Goal: Navigation & Orientation: Find specific page/section

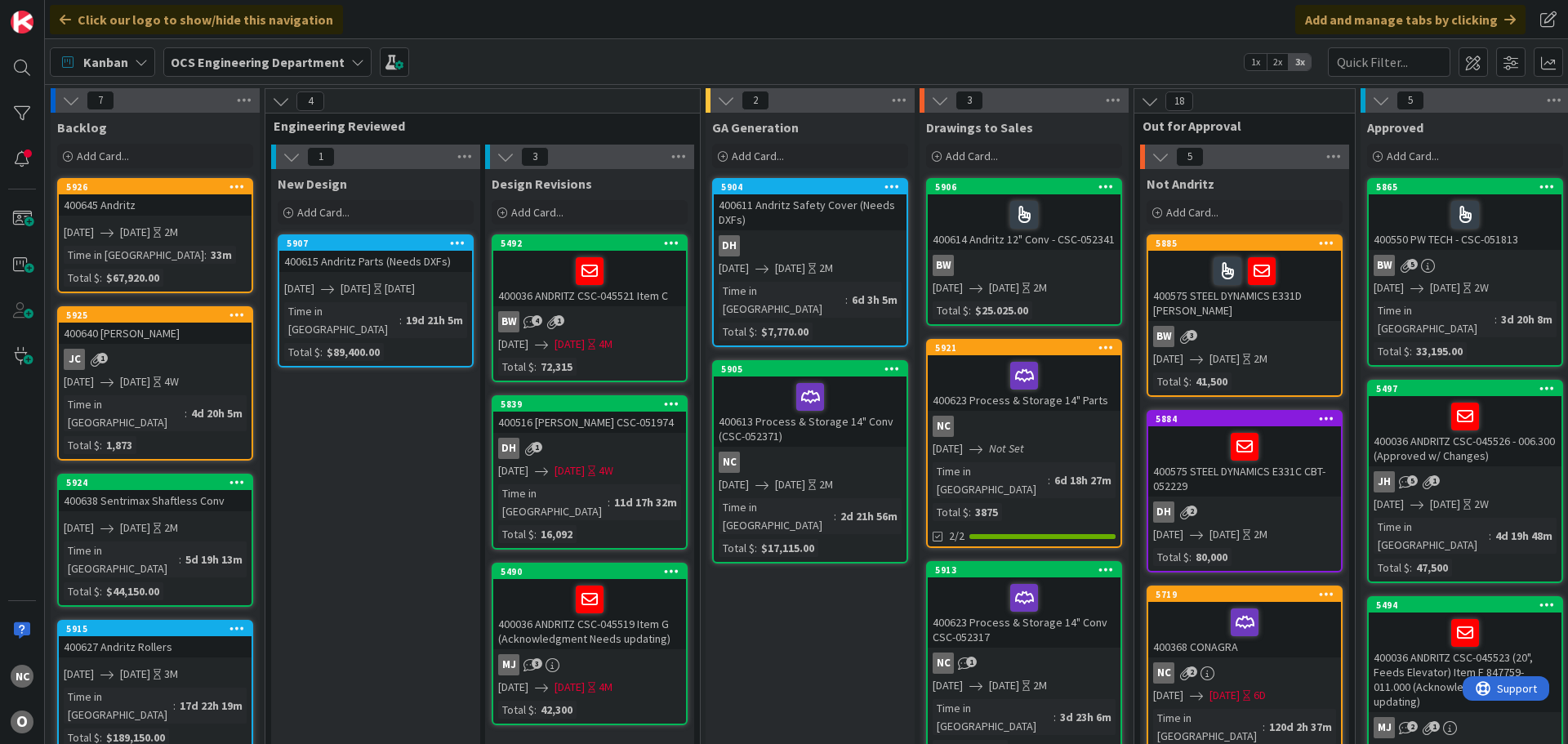
click at [441, 259] on div "400615 Andritz Parts (Needs DXFs)" at bounding box center [375, 261] width 193 height 21
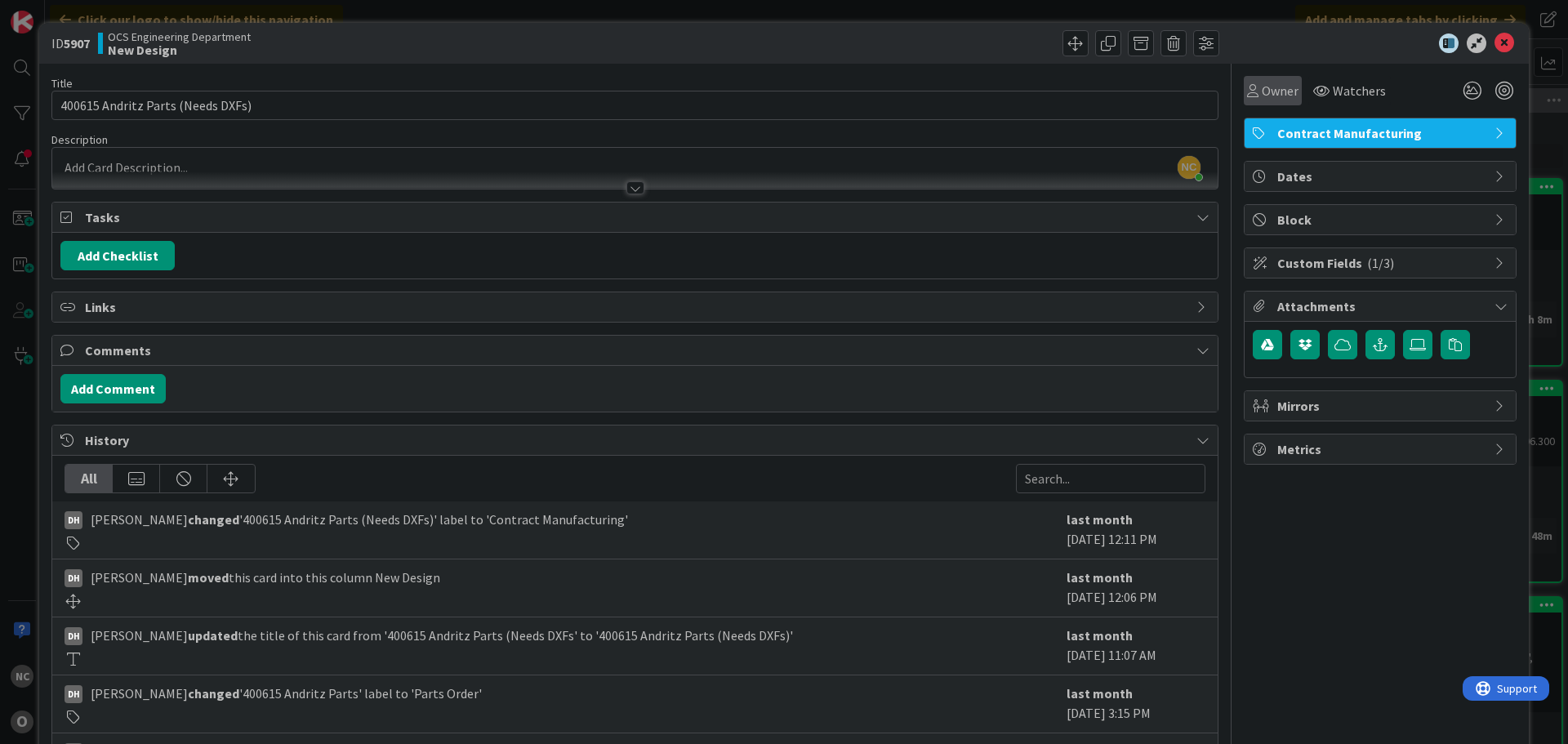
click at [1262, 97] on span "Owner" at bounding box center [1280, 91] width 36 height 20
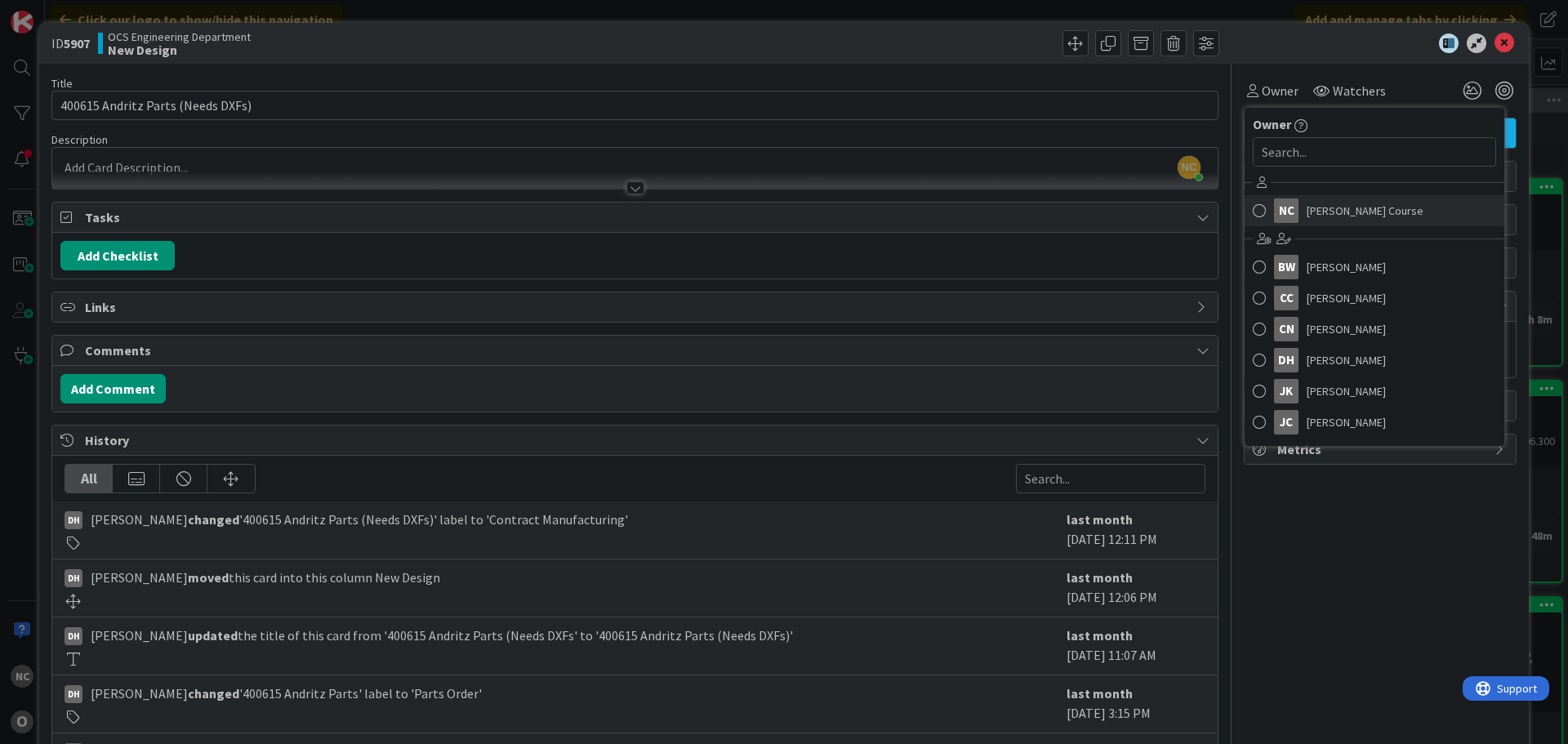
click at [1253, 207] on span at bounding box center [1259, 211] width 13 height 24
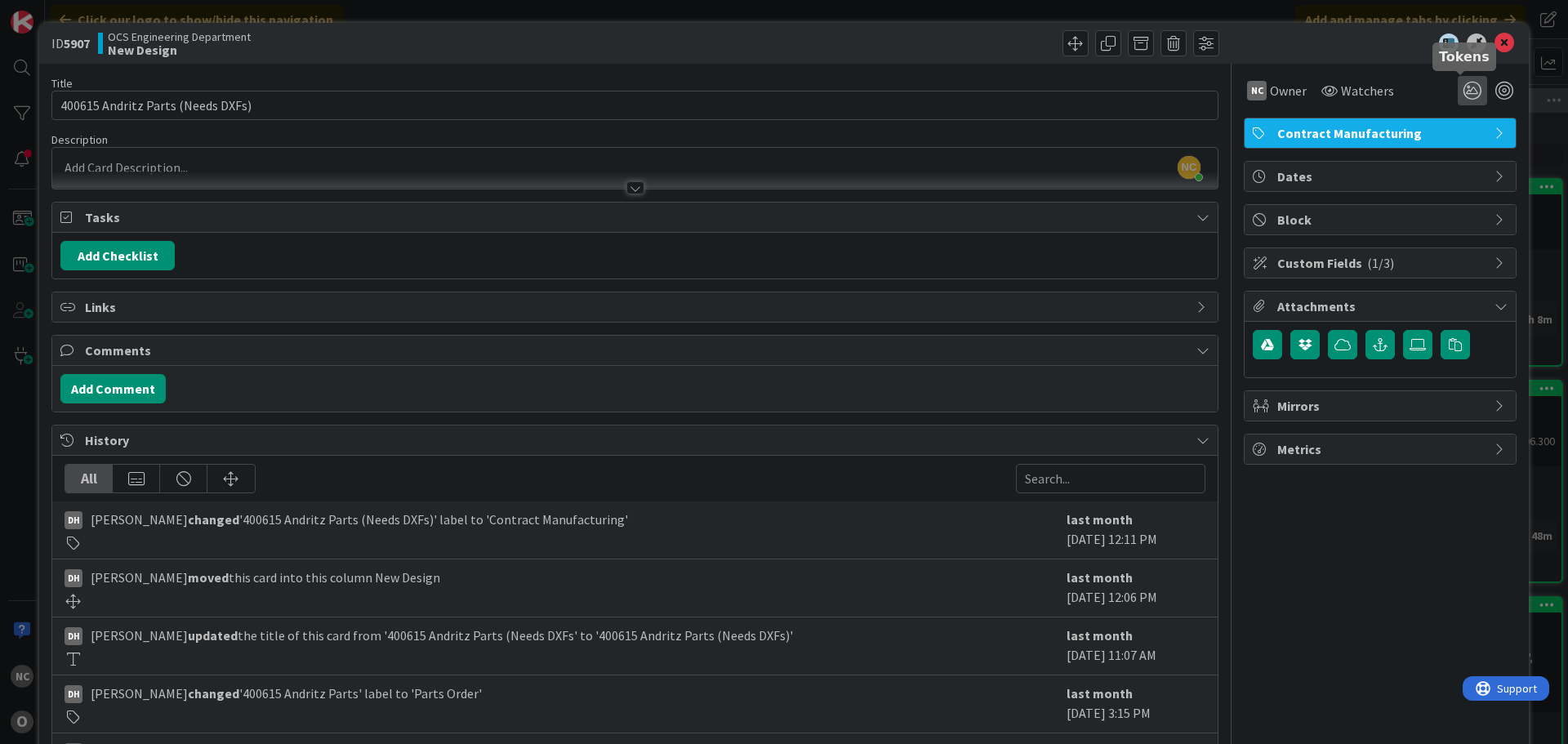
click at [1467, 92] on icon at bounding box center [1473, 91] width 30 height 30
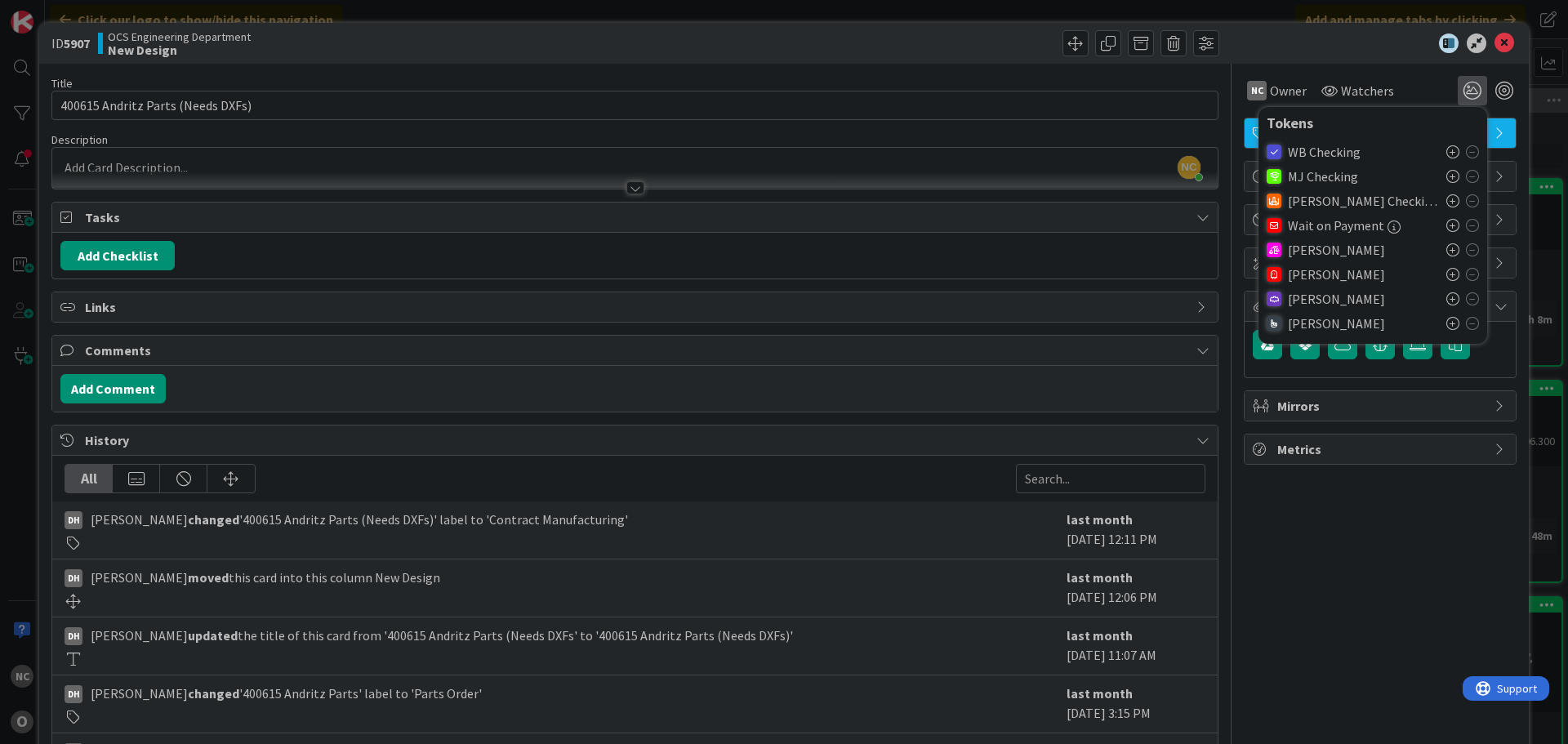
drag, startPoint x: 1437, startPoint y: 298, endPoint x: 1533, endPoint y: 60, distance: 256.6
click at [1447, 298] on icon at bounding box center [1453, 299] width 13 height 13
click at [1495, 43] on icon at bounding box center [1505, 43] width 20 height 20
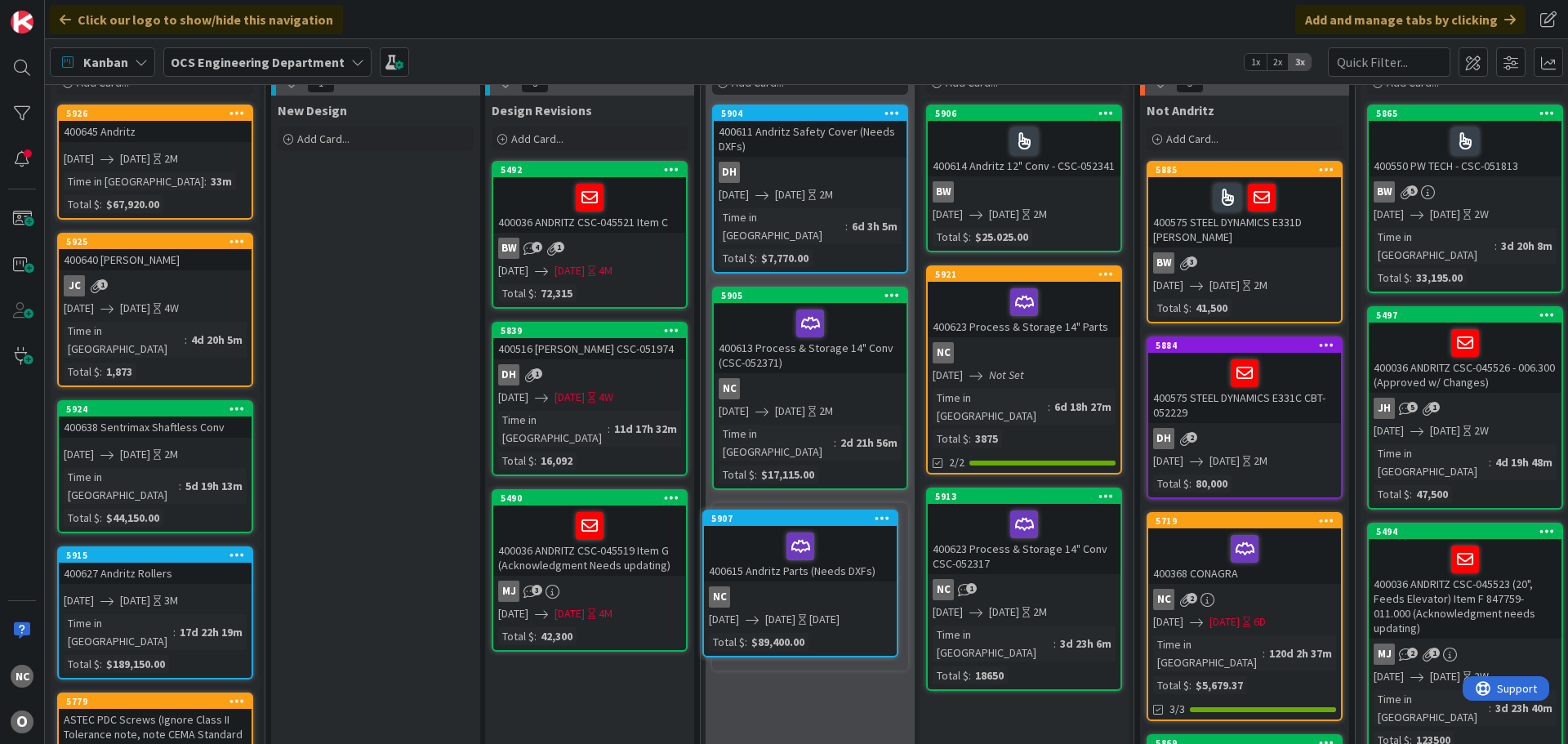
scroll to position [80, 0]
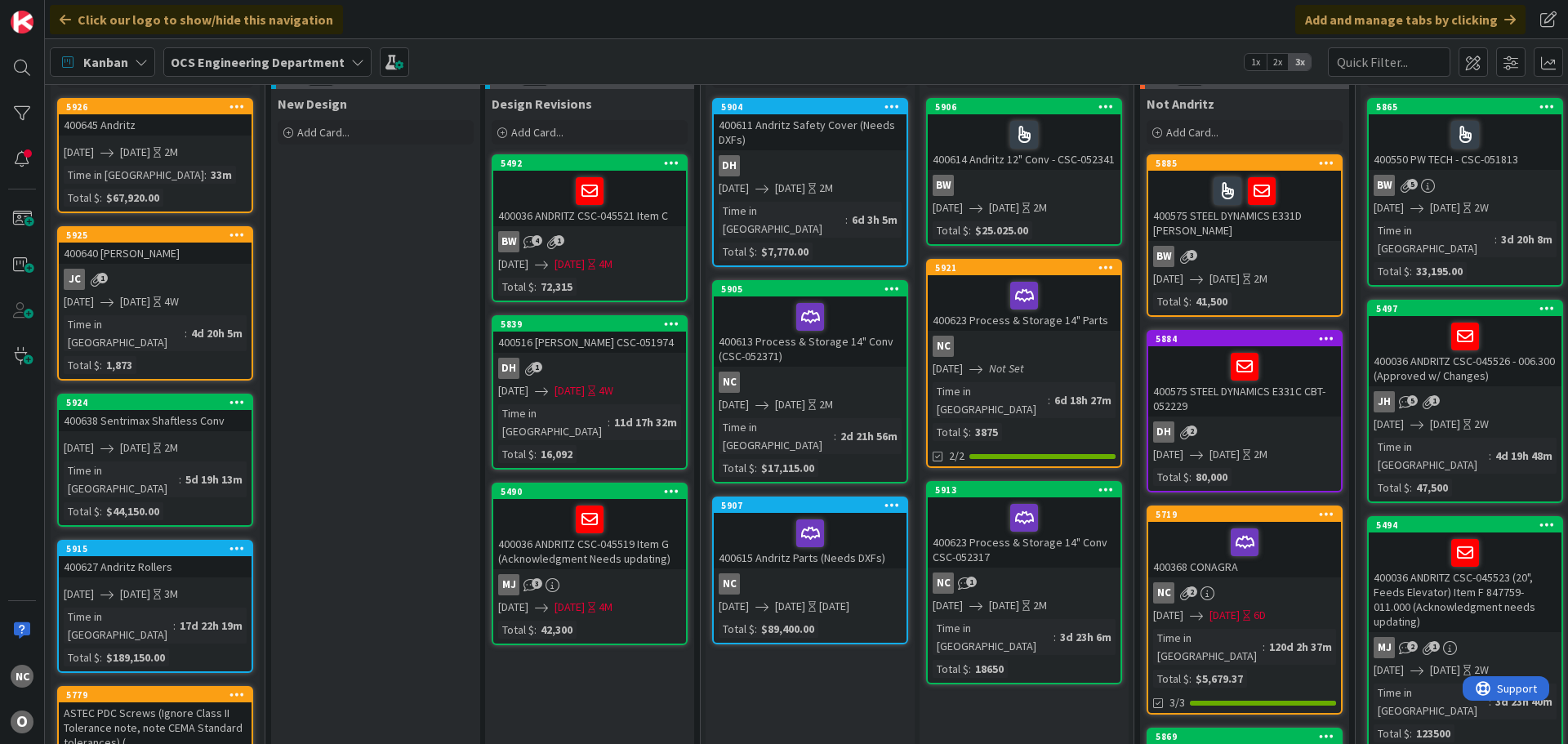
click at [890, 573] on div "NC" at bounding box center [810, 583] width 193 height 21
